Goal: Download file/media

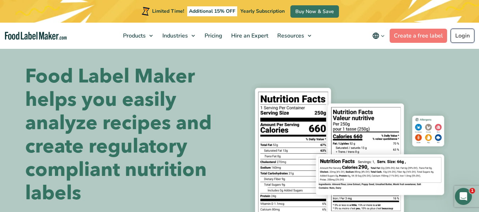
click at [470, 35] on link "Login" at bounding box center [463, 36] width 24 height 14
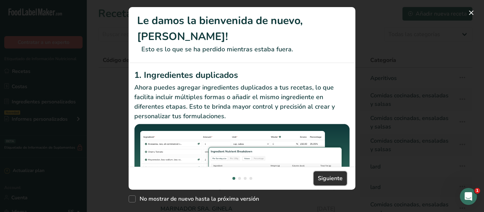
click at [337, 181] on span "Siguiente" at bounding box center [330, 178] width 25 height 9
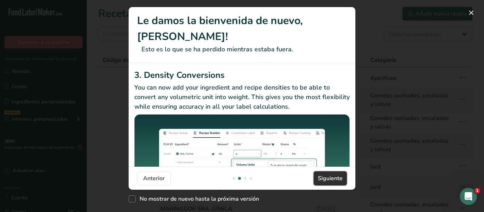
click at [337, 181] on span "Siguiente" at bounding box center [330, 178] width 25 height 9
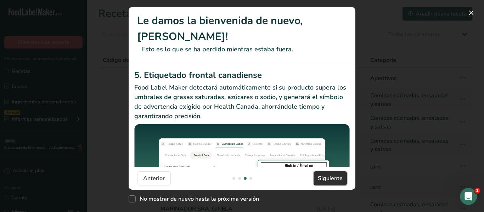
click at [337, 181] on span "Siguiente" at bounding box center [330, 178] width 25 height 9
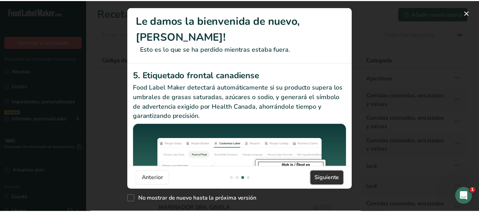
scroll to position [0, 681]
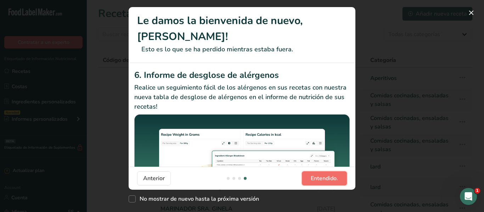
click at [337, 181] on span "Entendido." at bounding box center [324, 178] width 27 height 9
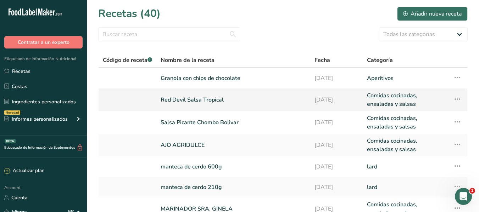
click at [196, 99] on link "Red Devil Salsa Tropical" at bounding box center [233, 99] width 145 height 17
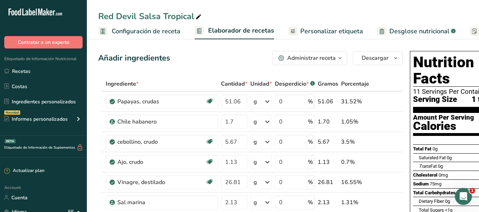
click at [360, 18] on div "Red Devil Salsa Tropical" at bounding box center [283, 16] width 392 height 13
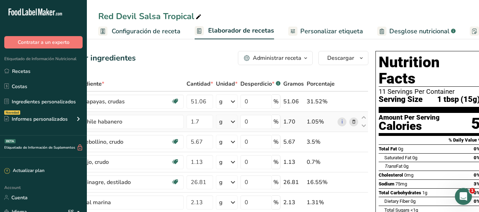
scroll to position [0, 35]
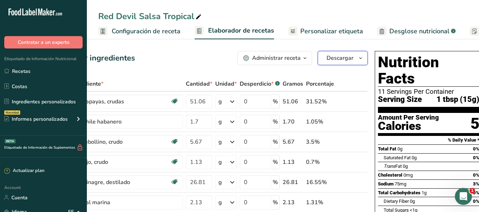
click at [363, 60] on span "button" at bounding box center [360, 58] width 9 height 9
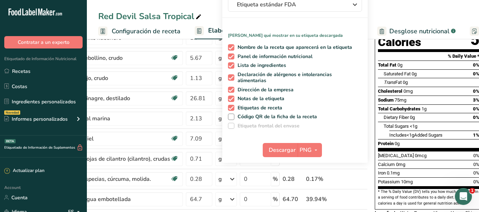
scroll to position [89, 0]
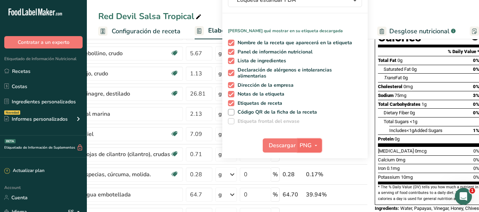
click at [313, 145] on icon "button" at bounding box center [316, 146] width 6 height 9
click at [312, 181] on link "SVG" at bounding box center [310, 184] width 23 height 12
click at [280, 145] on span "Descargar" at bounding box center [282, 146] width 27 height 9
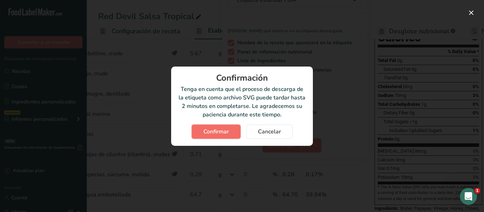
click at [227, 132] on span "Confirmar" at bounding box center [217, 132] width 26 height 9
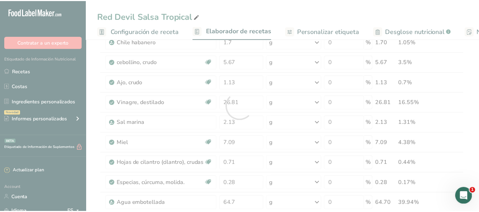
scroll to position [0, 0]
